Goal: Information Seeking & Learning: Find specific fact

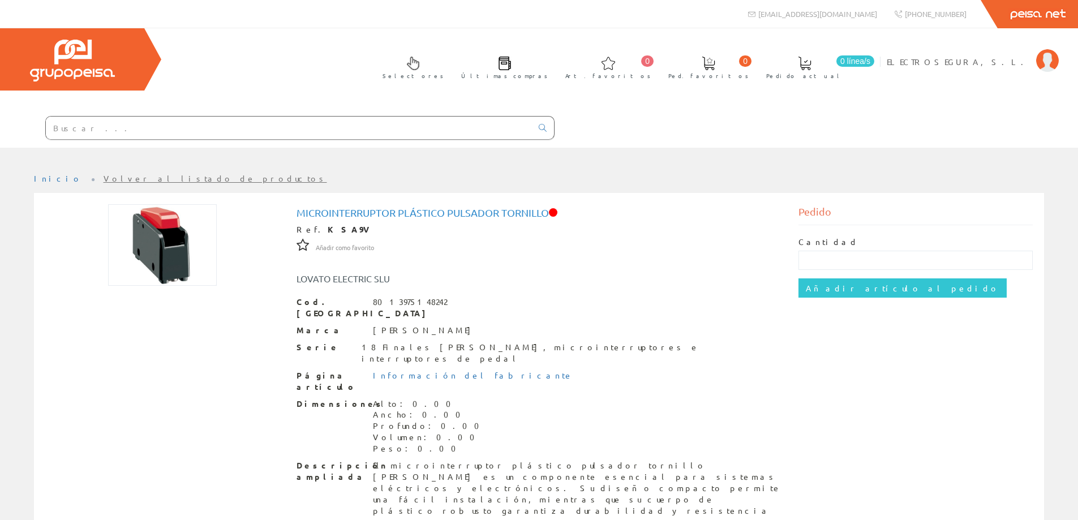
scroll to position [51, 0]
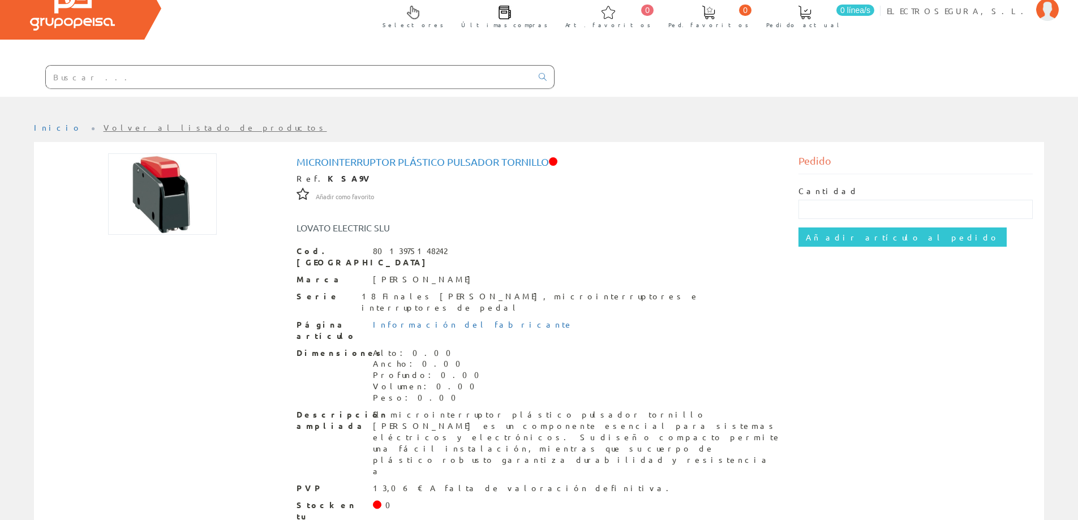
click at [139, 82] on input "text" at bounding box center [289, 77] width 486 height 23
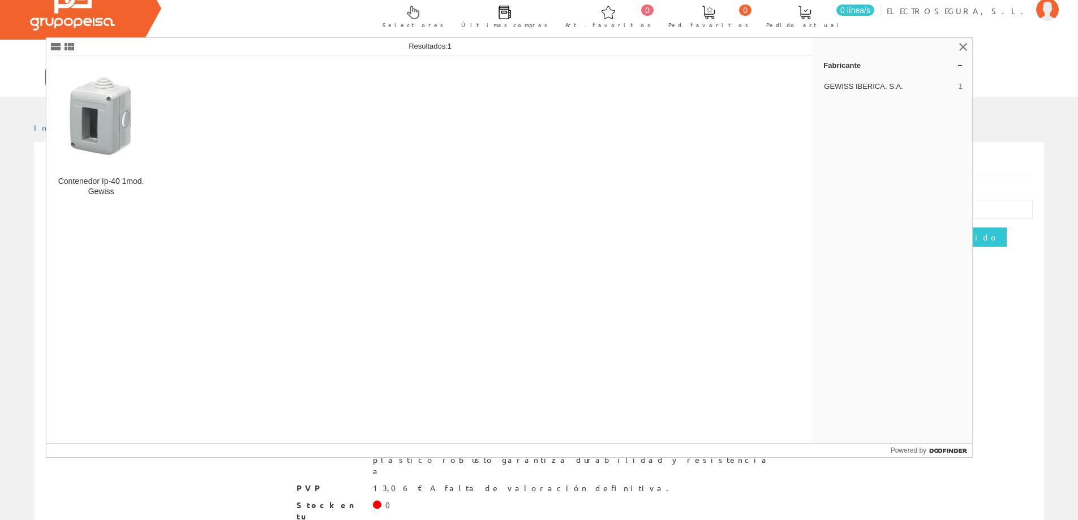
type input "GW27001"
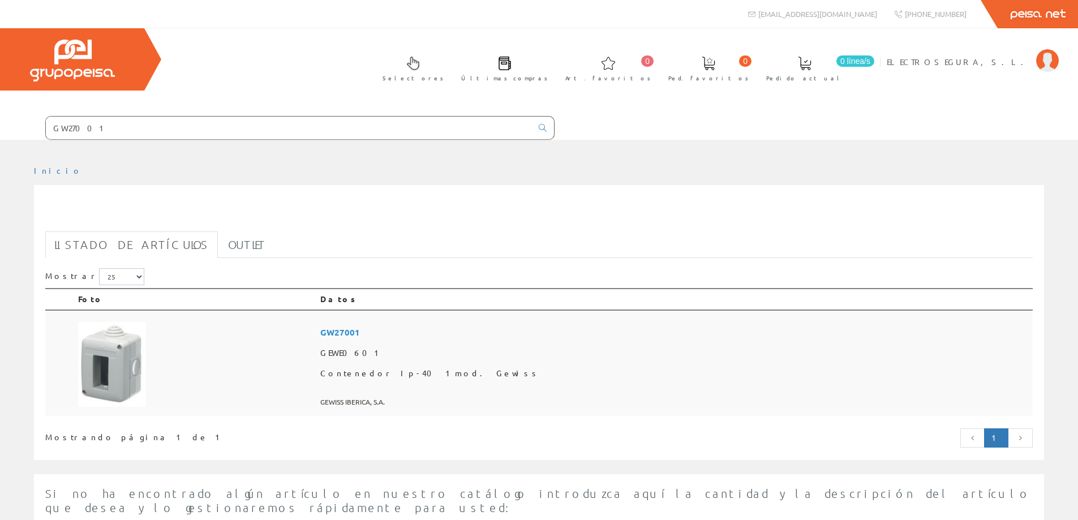
click at [472, 330] on span "GW27001" at bounding box center [674, 332] width 708 height 21
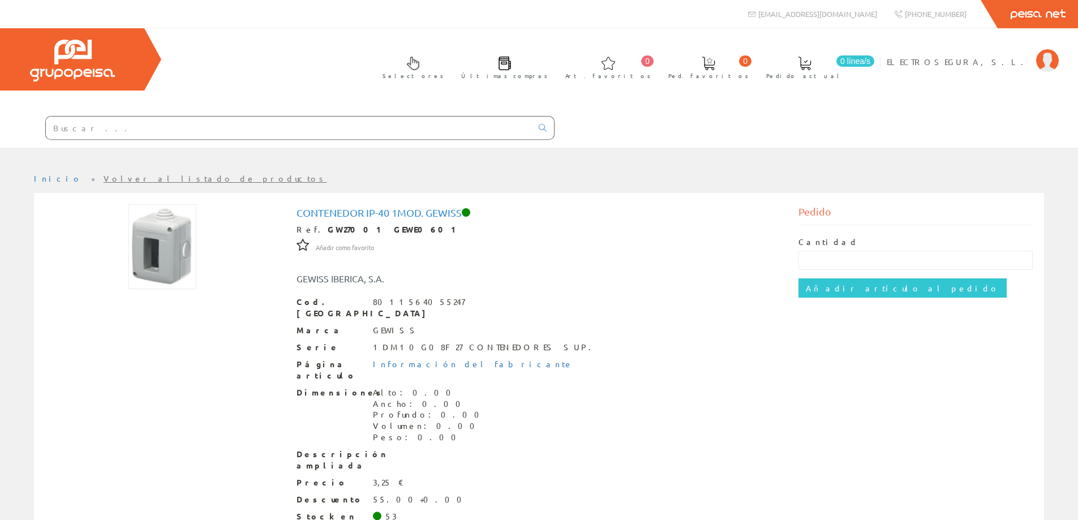
click at [69, 129] on input "text" at bounding box center [289, 128] width 486 height 23
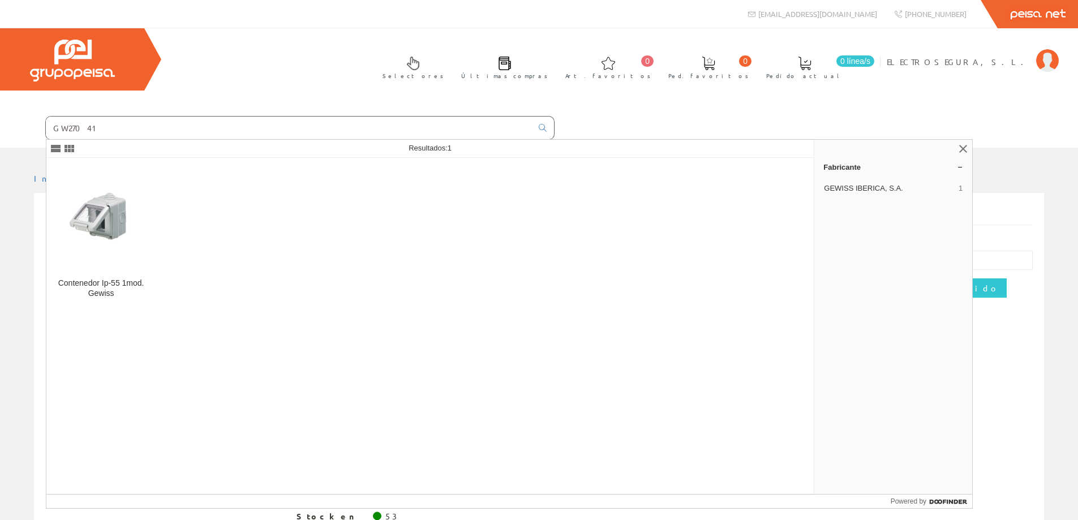
type input "GW27041"
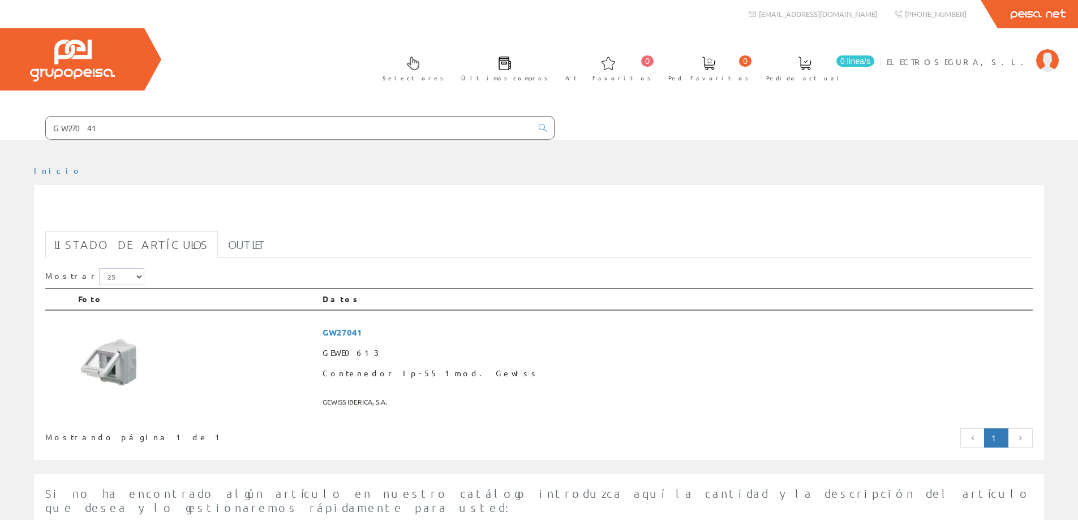
drag, startPoint x: 0, startPoint y: 0, endPoint x: 97, endPoint y: 229, distance: 248.3
click at [102, 229] on div "GW27041 Listado de artículos Outlet Mostrar 5 15 25 50 Foto Datos" at bounding box center [539, 322] width 1010 height 275
click at [473, 331] on span "GW27041" at bounding box center [676, 332] width 706 height 21
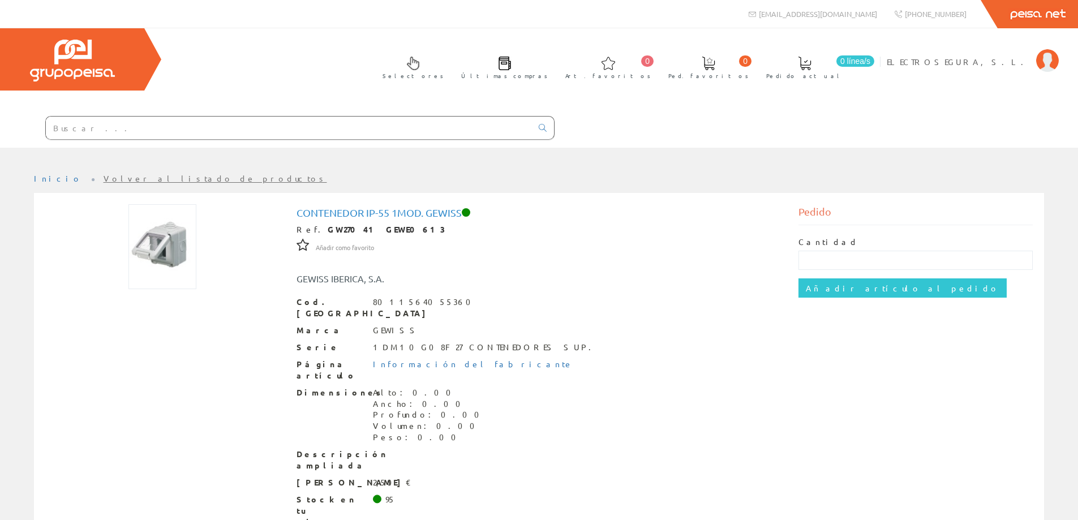
click at [159, 137] on input "text" at bounding box center [289, 128] width 486 height 23
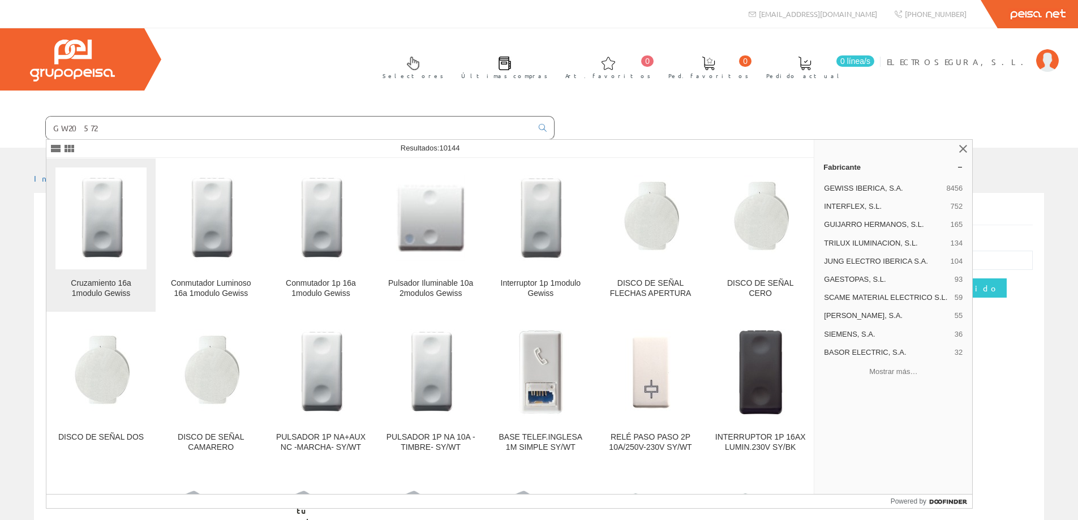
type input "GW20572"
click at [110, 236] on img at bounding box center [101, 218] width 69 height 86
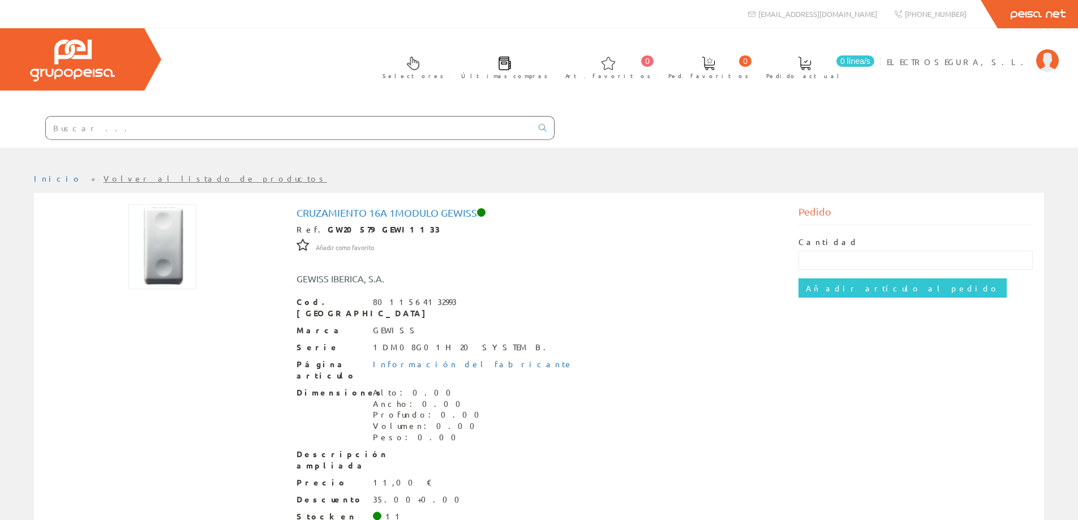
click at [108, 126] on input "text" at bounding box center [289, 128] width 486 height 23
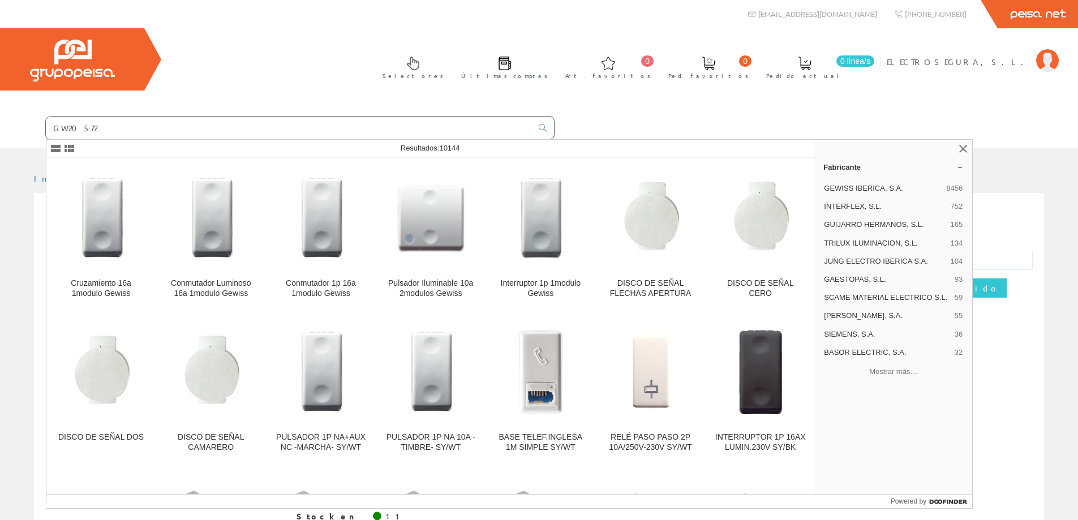
type input "GW20572"
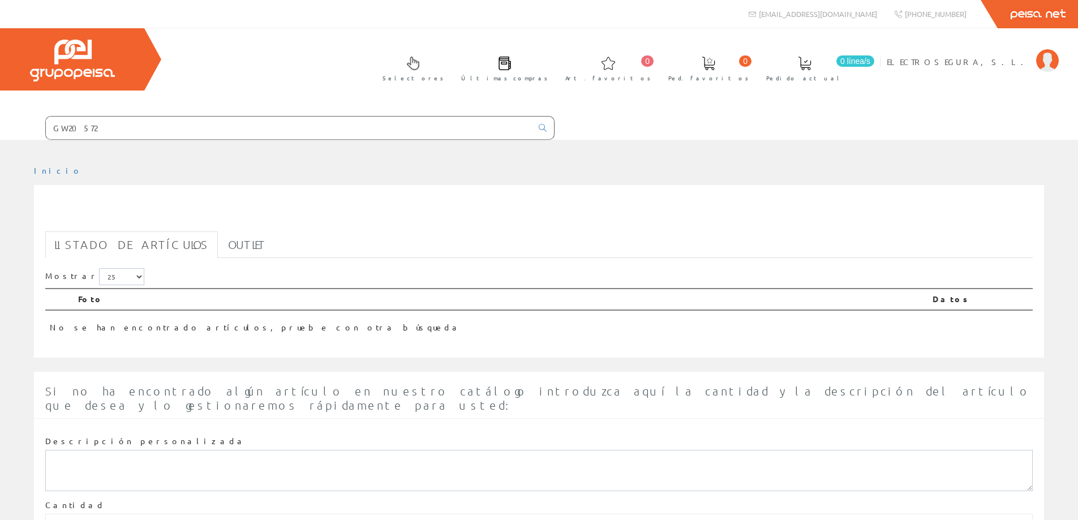
drag, startPoint x: 0, startPoint y: 0, endPoint x: 108, endPoint y: 126, distance: 166.2
click at [108, 126] on input "GW20572" at bounding box center [289, 128] width 486 height 23
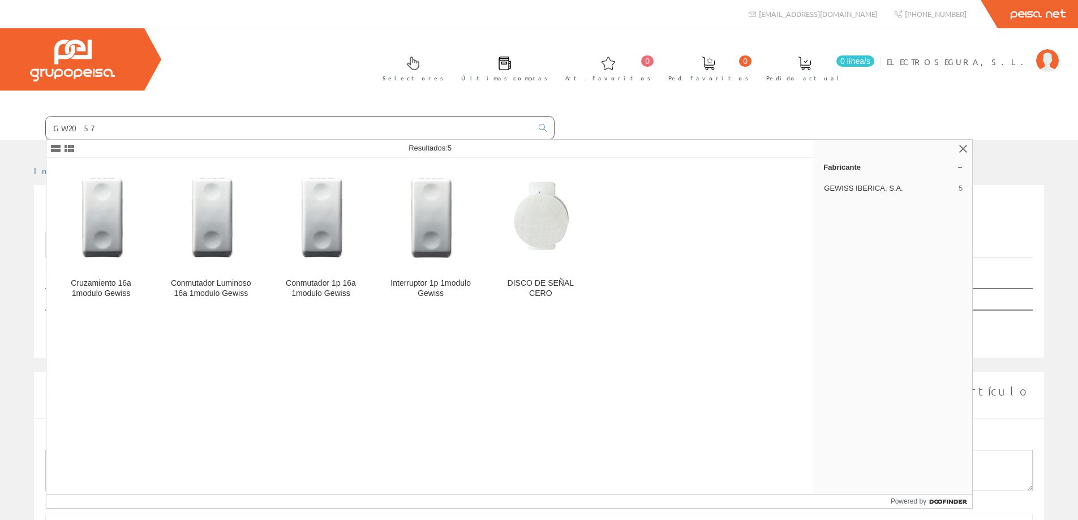
type input "GW20579"
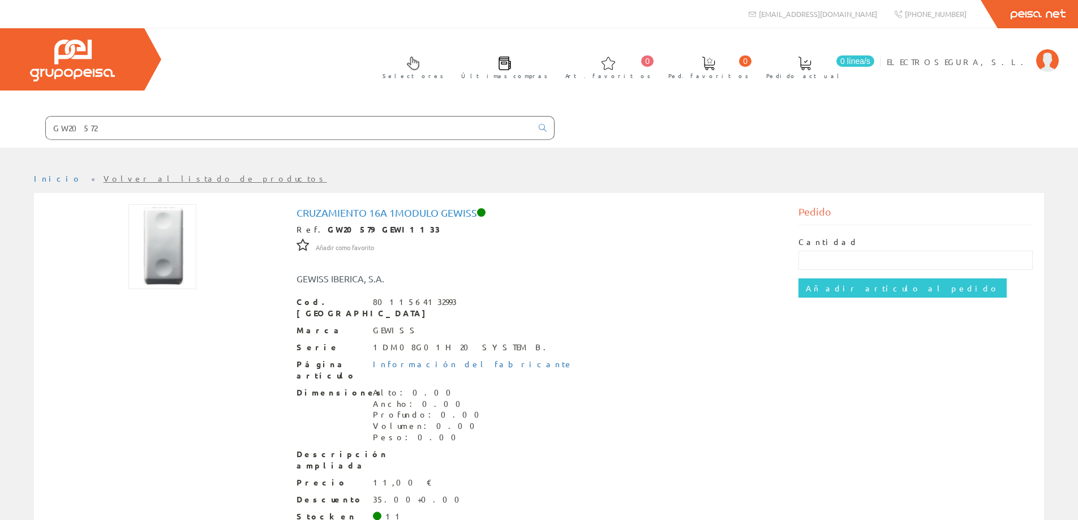
drag, startPoint x: 111, startPoint y: 134, endPoint x: 11, endPoint y: 138, distance: 100.3
click at [11, 138] on form "GW20572" at bounding box center [277, 128] width 555 height 24
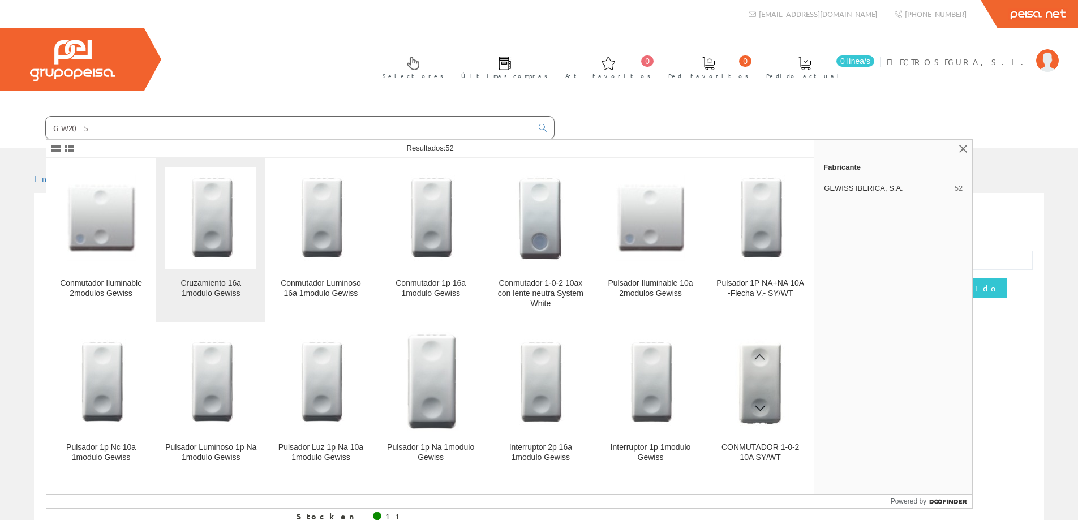
scroll to position [57, 0]
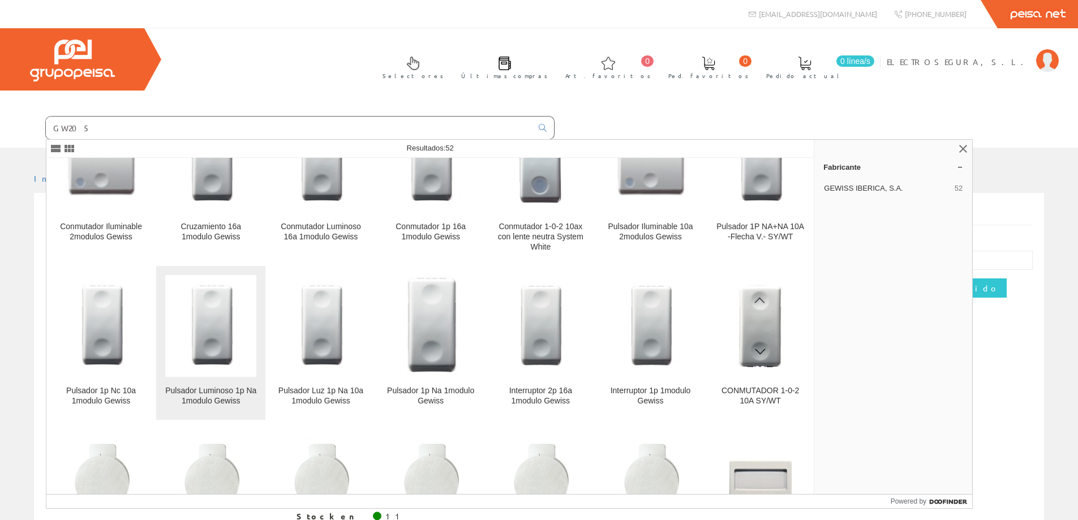
type input "GW205"
click at [190, 345] on img at bounding box center [211, 326] width 69 height 86
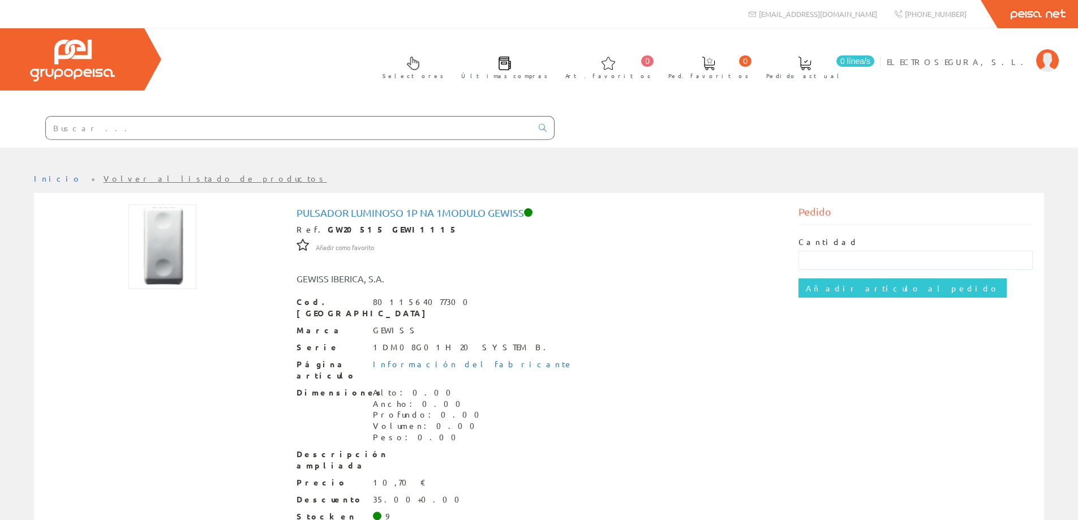
click at [127, 134] on input "text" at bounding box center [289, 128] width 486 height 23
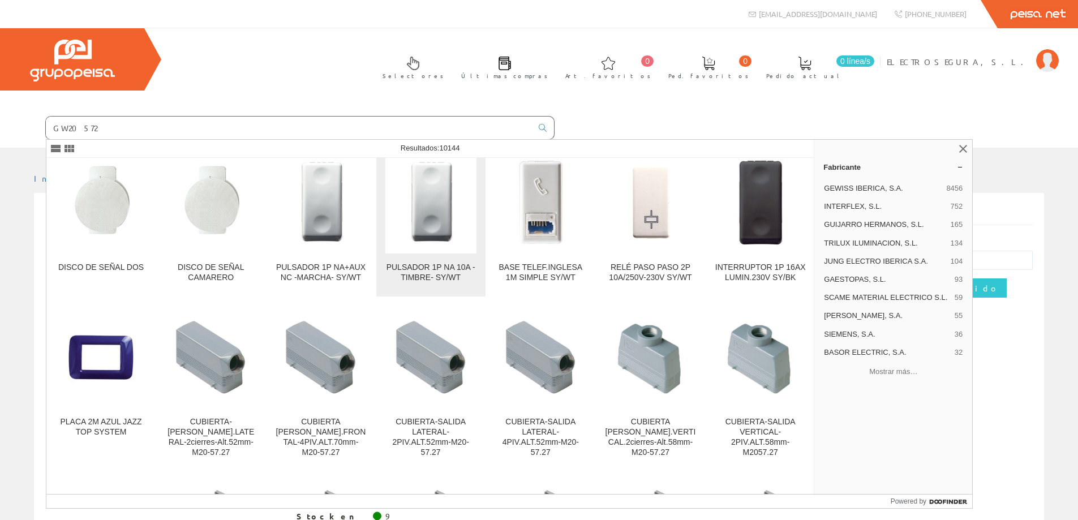
scroll to position [113, 0]
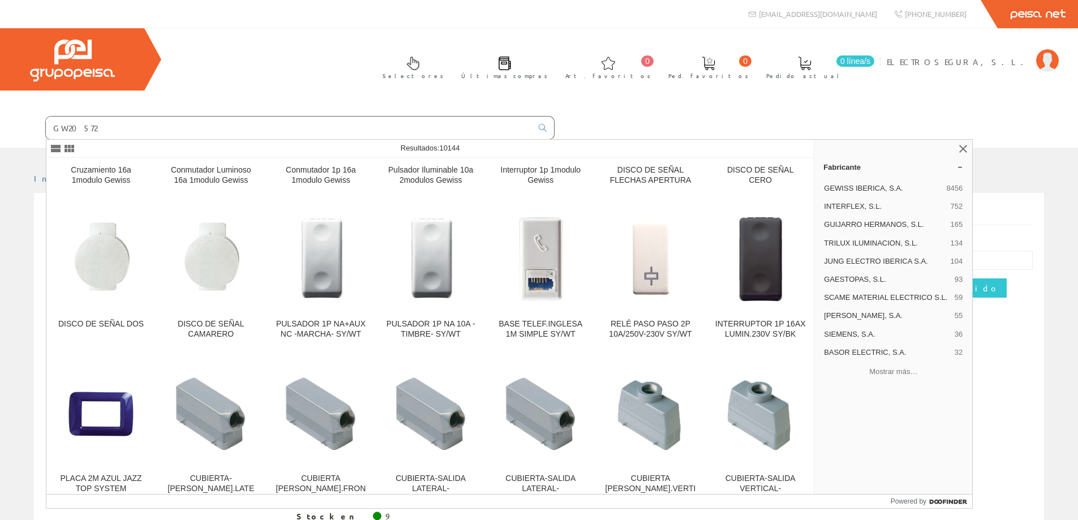
click at [112, 132] on input "GW20572" at bounding box center [289, 128] width 486 height 23
type input "GW20572"
